Goal: Use online tool/utility: Utilize a website feature to perform a specific function

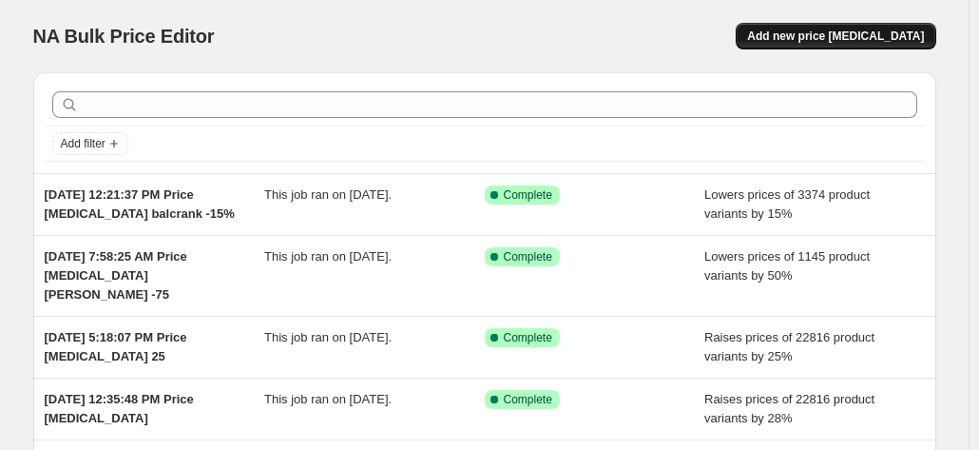
click at [849, 29] on button "Add new price [MEDICAL_DATA]" at bounding box center [836, 36] width 200 height 27
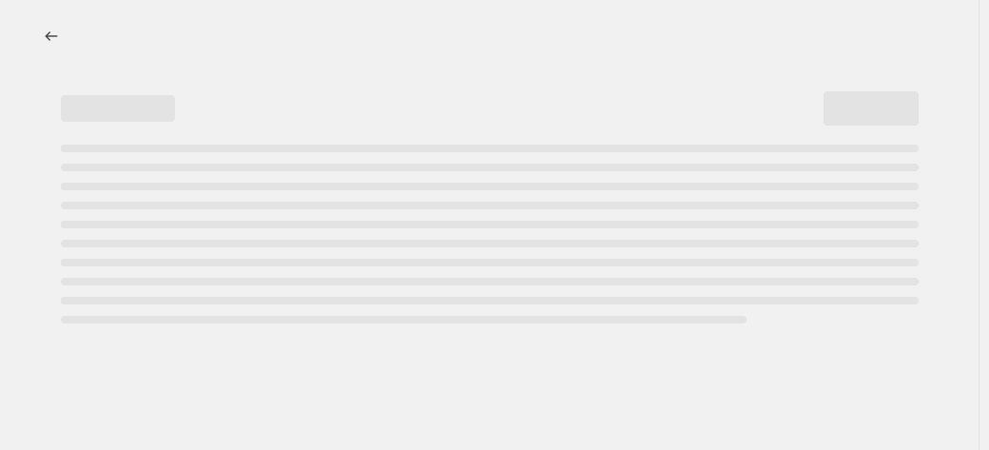
select select "percentage"
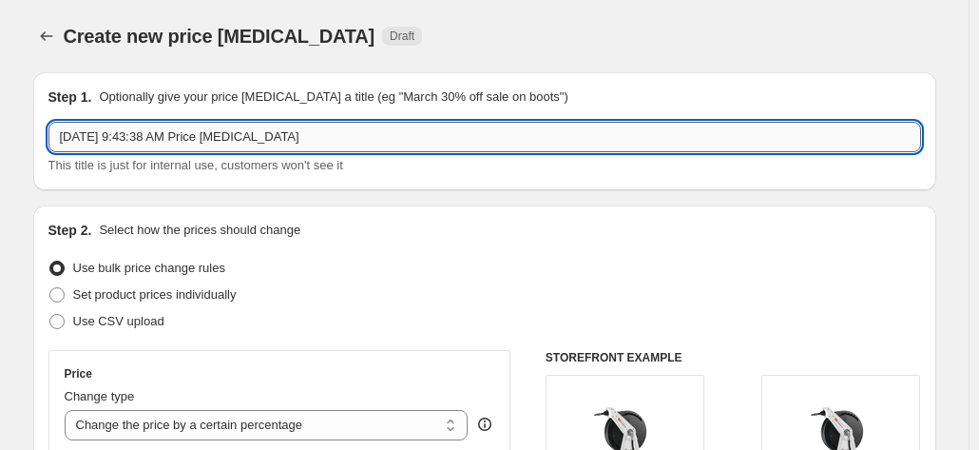
click at [366, 138] on input "Aug 26, 2025, 9:43:38 AM Price change job" at bounding box center [484, 137] width 873 height 30
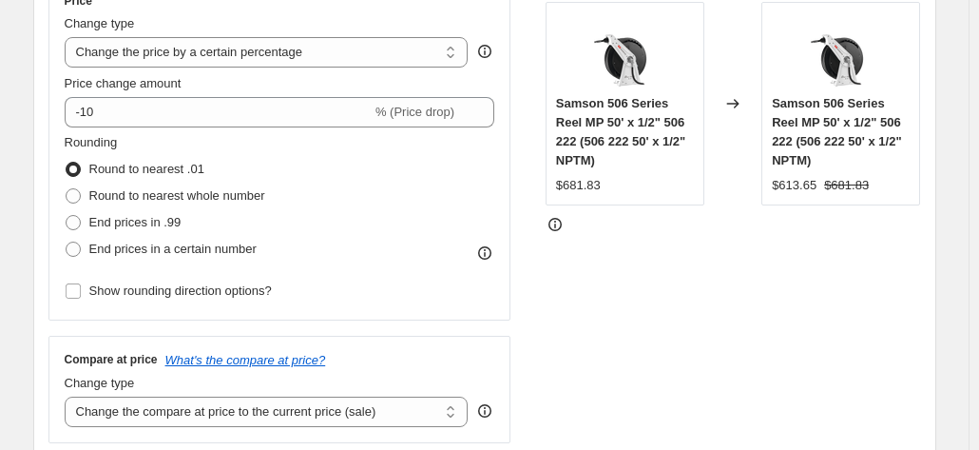
scroll to position [380, 0]
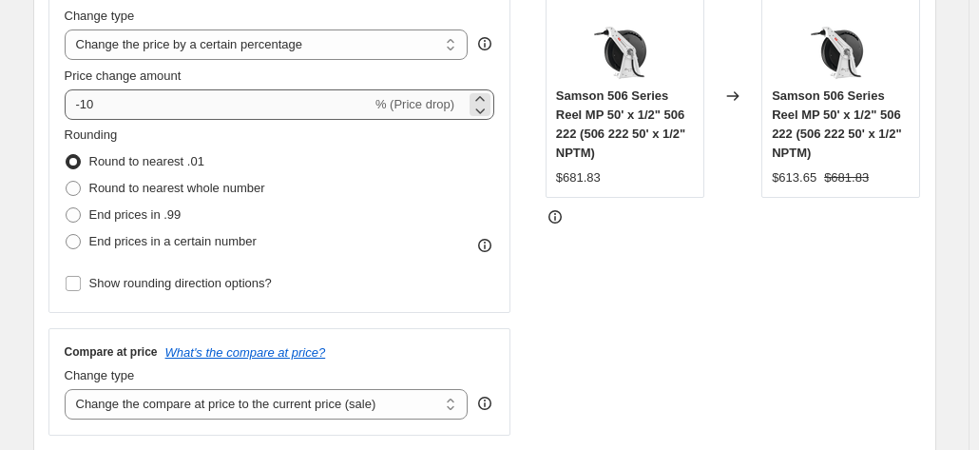
type input "Aug 26, 2025, 9:43:38 AM Price change job Liquidynamics 15%"
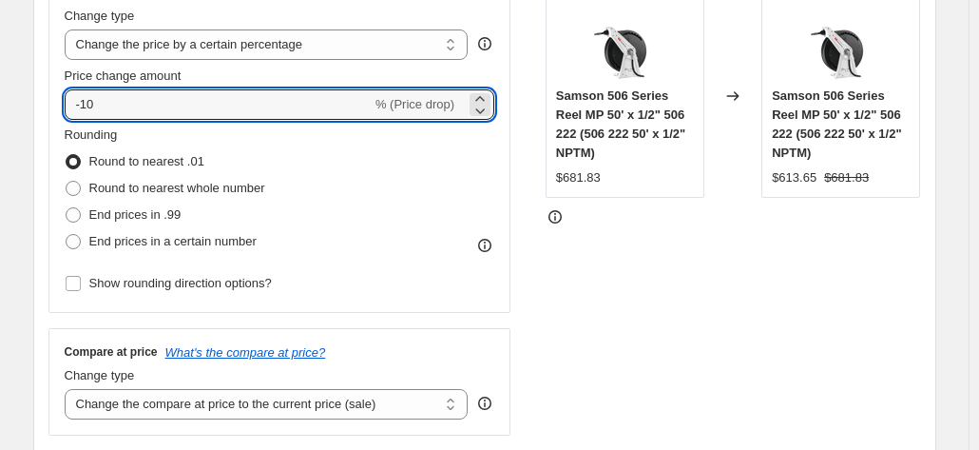
drag, startPoint x: 97, startPoint y: 107, endPoint x: 41, endPoint y: 104, distance: 56.2
click at [41, 104] on div "Step 2. Select how the prices should change Use bulk price change rules Set pro…" at bounding box center [484, 158] width 903 height 667
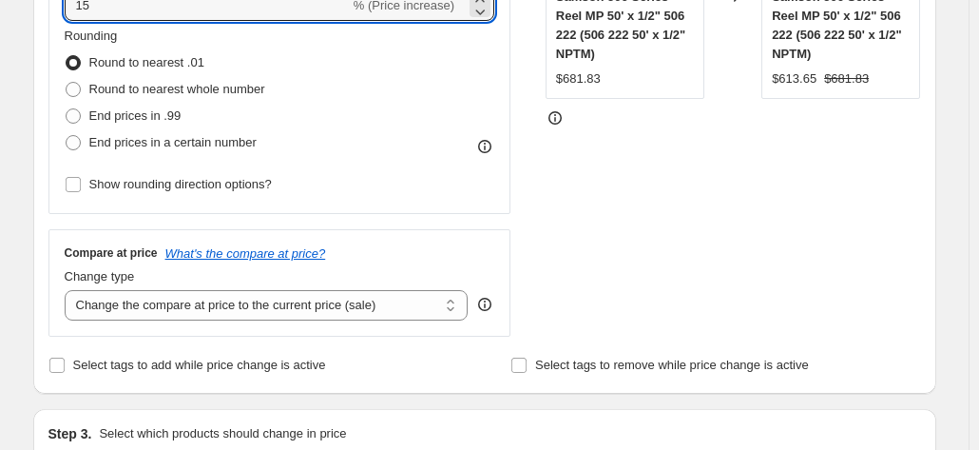
scroll to position [571, 0]
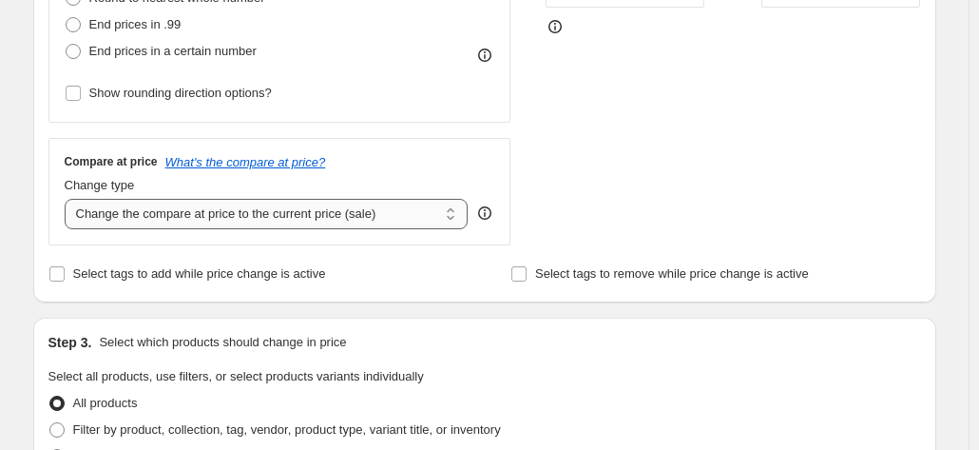
type input "15"
click at [269, 218] on select "Change the compare at price to the current price (sale) Change the compare at p…" at bounding box center [267, 214] width 404 height 30
select select "remove"
click at [68, 199] on select "Change the compare at price to the current price (sale) Change the compare at p…" at bounding box center [267, 214] width 404 height 30
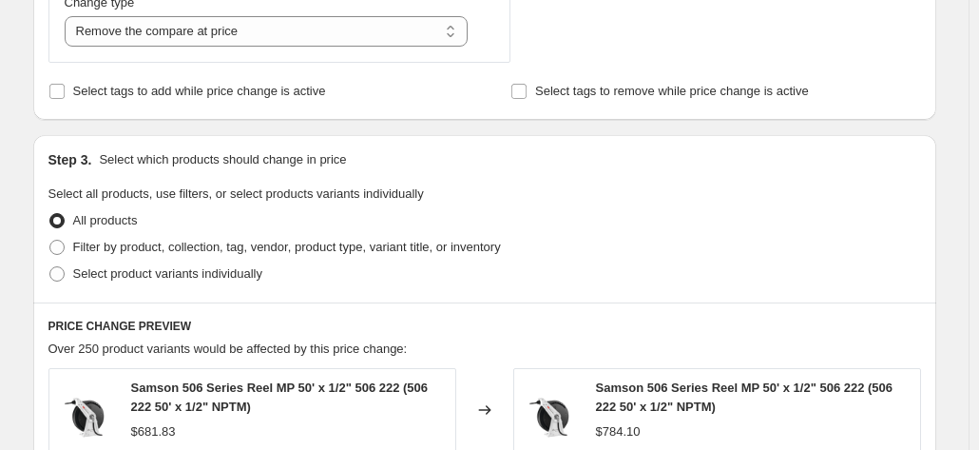
scroll to position [761, 0]
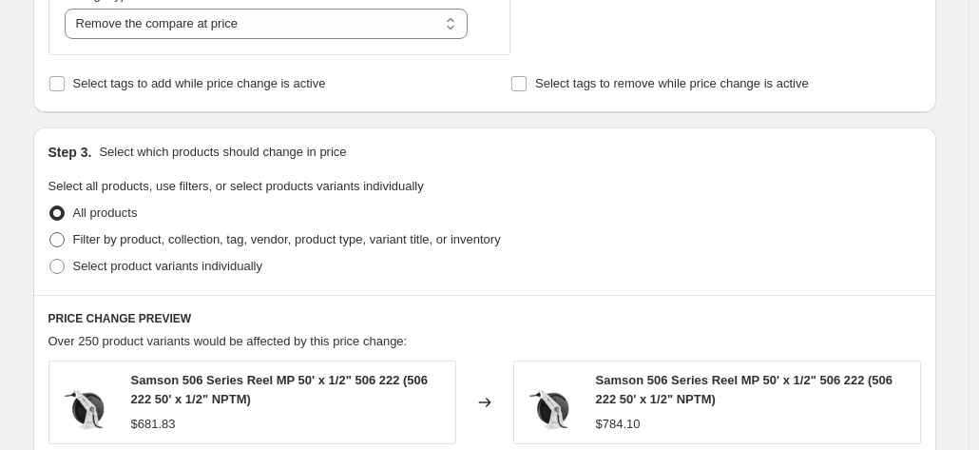
click at [62, 241] on span at bounding box center [56, 239] width 15 height 15
click at [50, 233] on input "Filter by product, collection, tag, vendor, product type, variant title, or inv…" at bounding box center [49, 232] width 1 height 1
radio input "true"
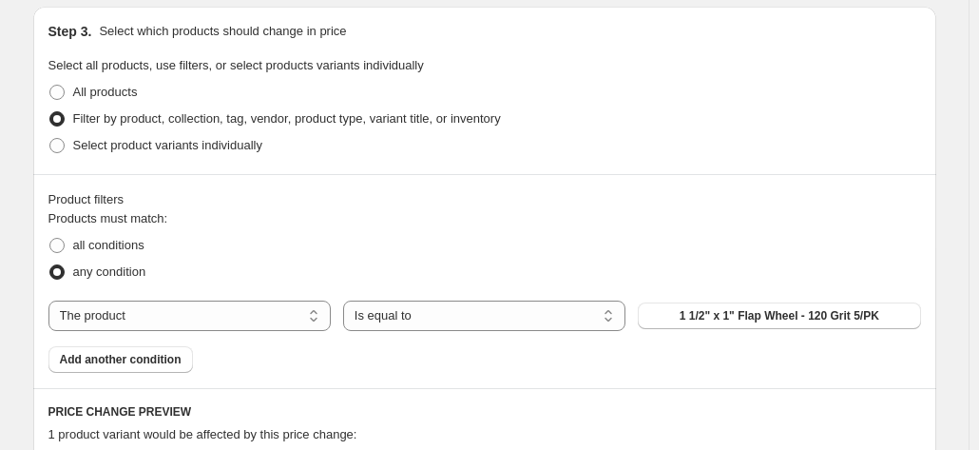
scroll to position [1046, 0]
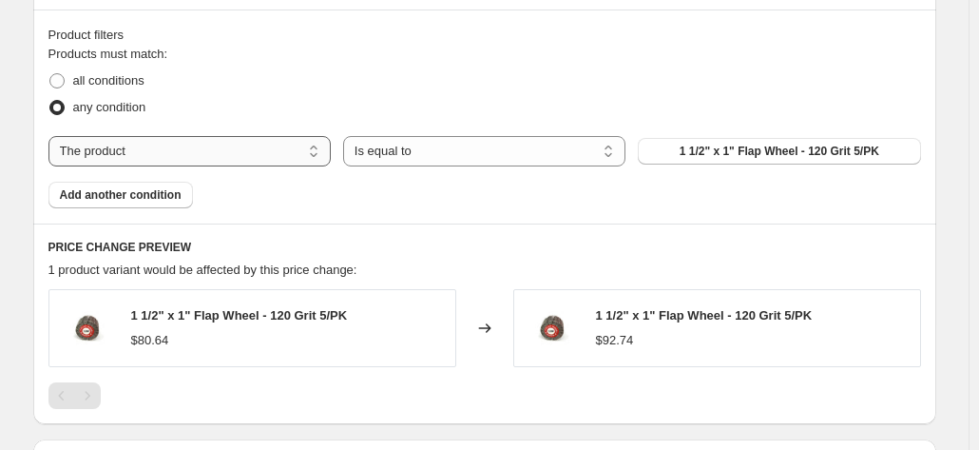
click at [308, 153] on select "The product The product's collection The product's tag The product's vendor The…" at bounding box center [189, 151] width 282 height 30
select select "vendor"
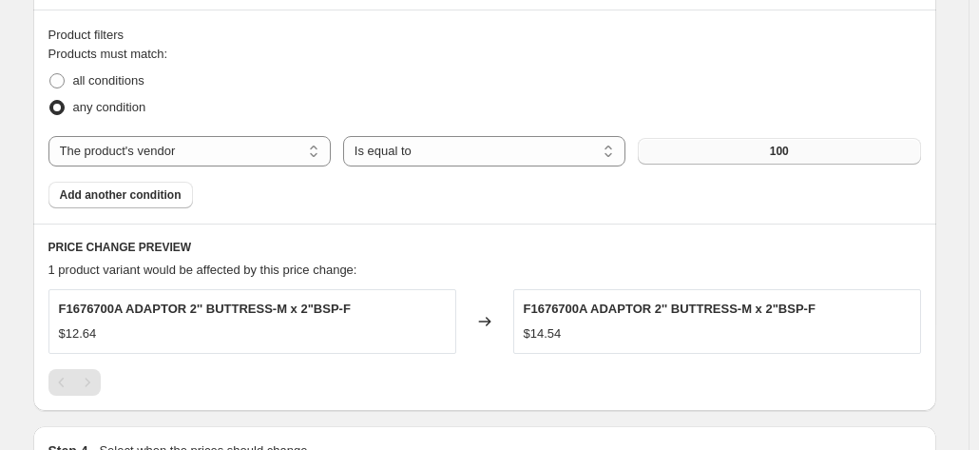
click at [764, 144] on button "100" at bounding box center [779, 151] width 282 height 27
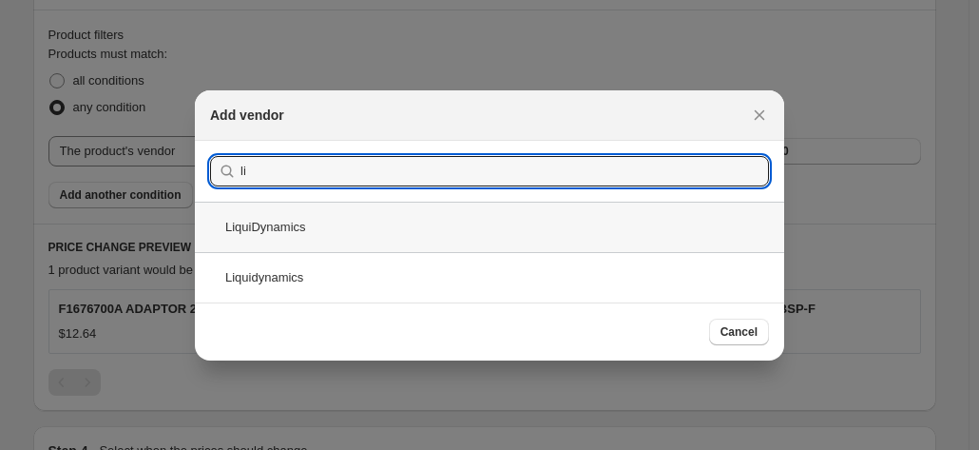
type input "li"
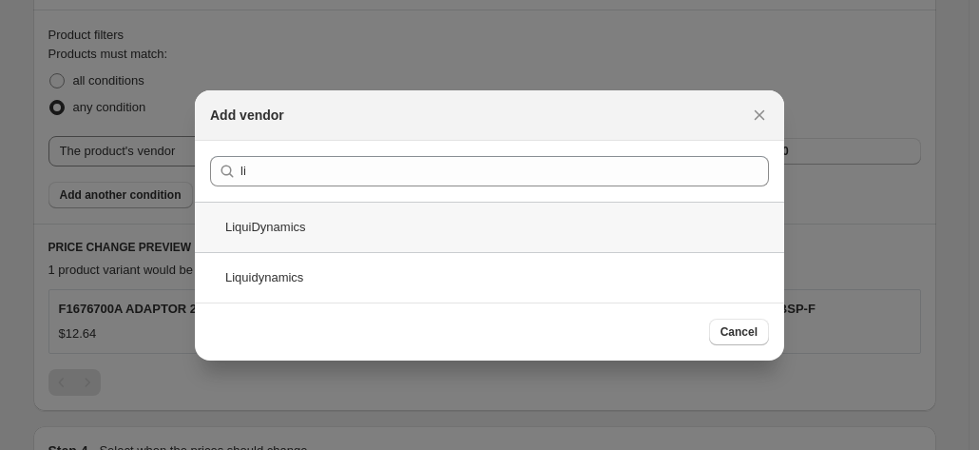
click at [261, 223] on div "LiquiDynamics" at bounding box center [490, 227] width 590 height 50
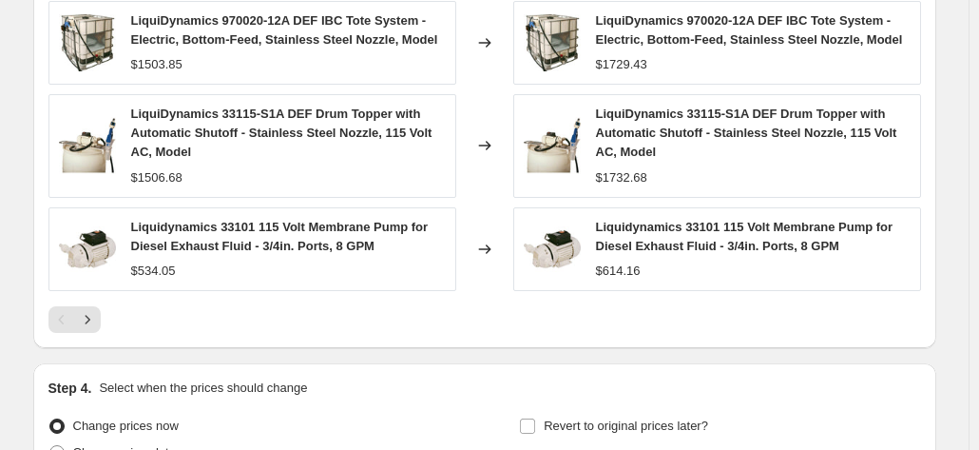
scroll to position [1710, 0]
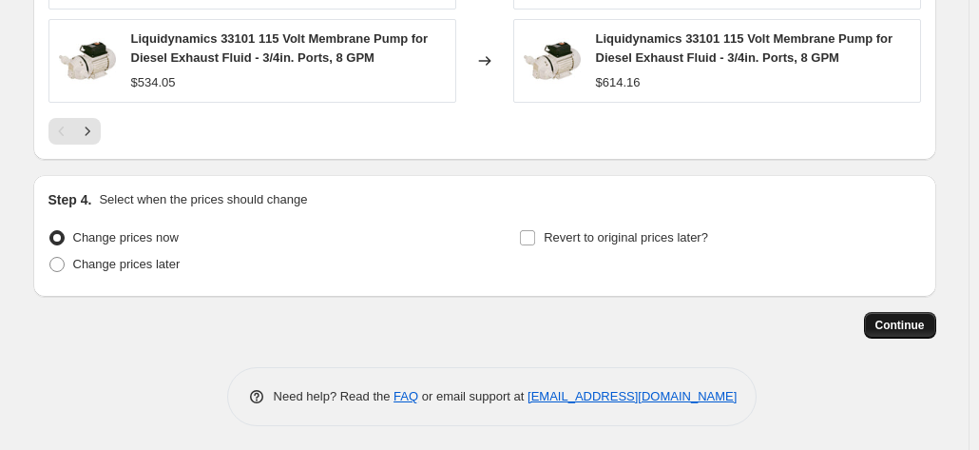
click at [892, 318] on span "Continue" at bounding box center [900, 325] width 49 height 15
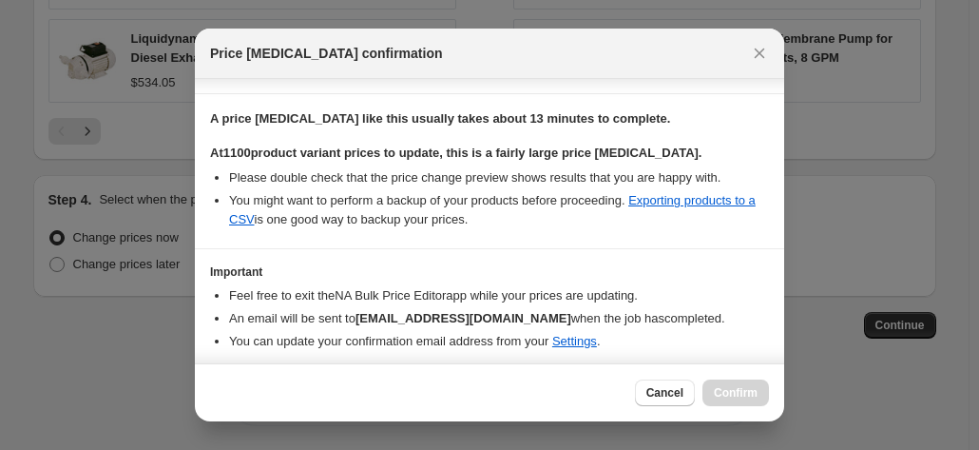
scroll to position [335, 0]
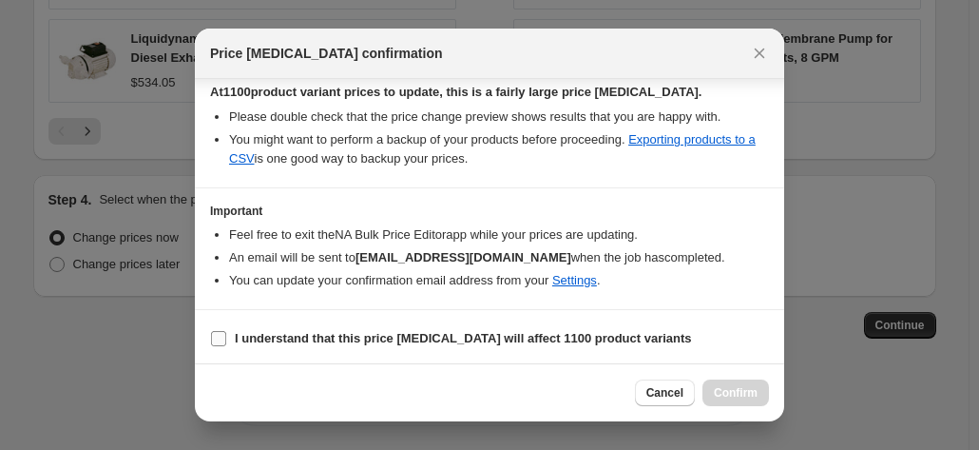
click at [222, 332] on input "I understand that this price change job will affect 1100 product variants" at bounding box center [218, 338] width 15 height 15
checkbox input "true"
click at [744, 393] on span "Confirm" at bounding box center [736, 392] width 44 height 15
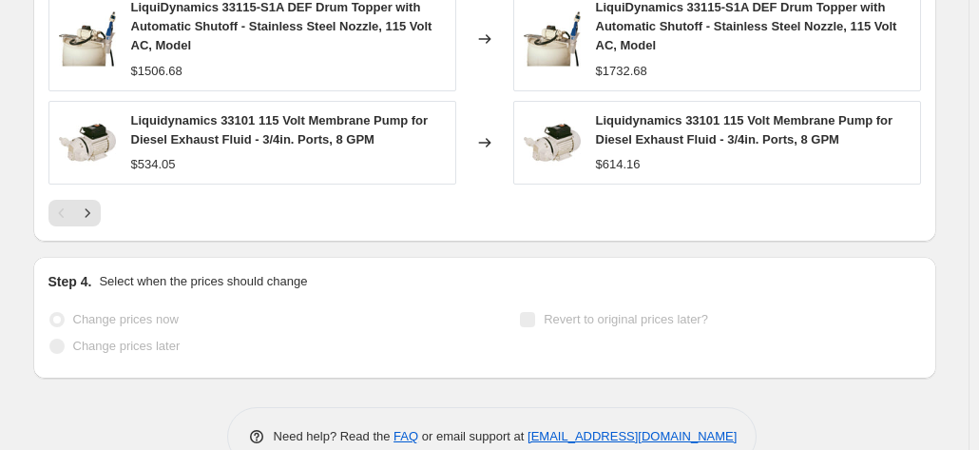
scroll to position [1805, 0]
